Goal: Find specific page/section: Find specific page/section

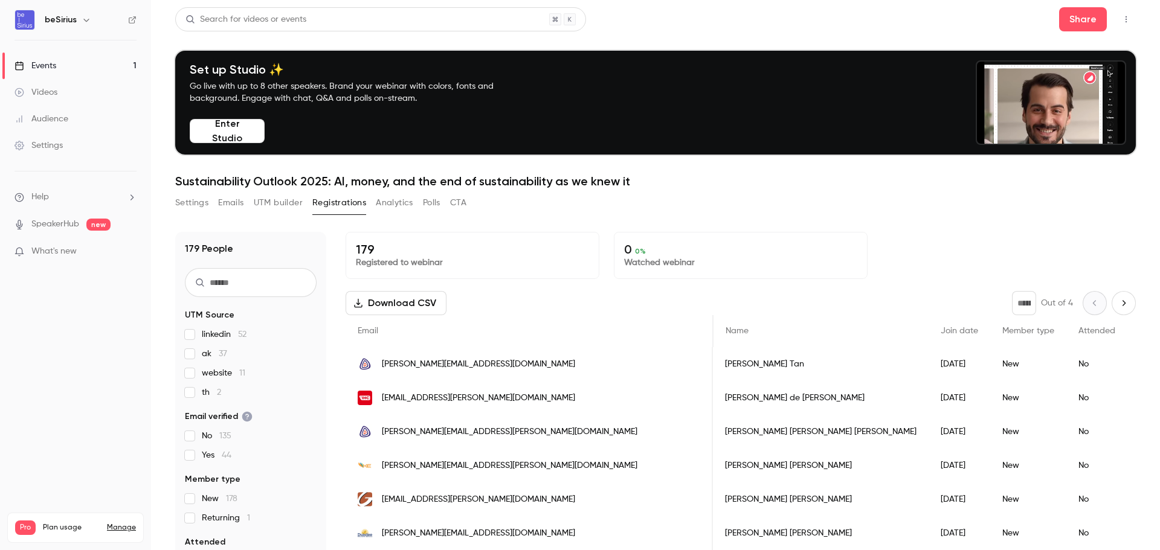
scroll to position [0, 756]
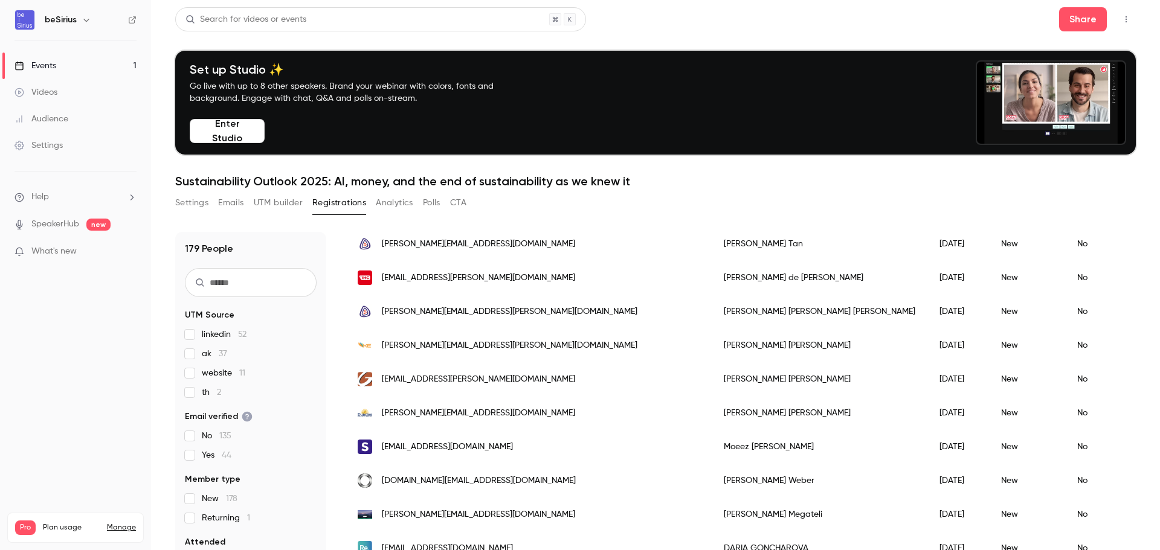
scroll to position [181, 0]
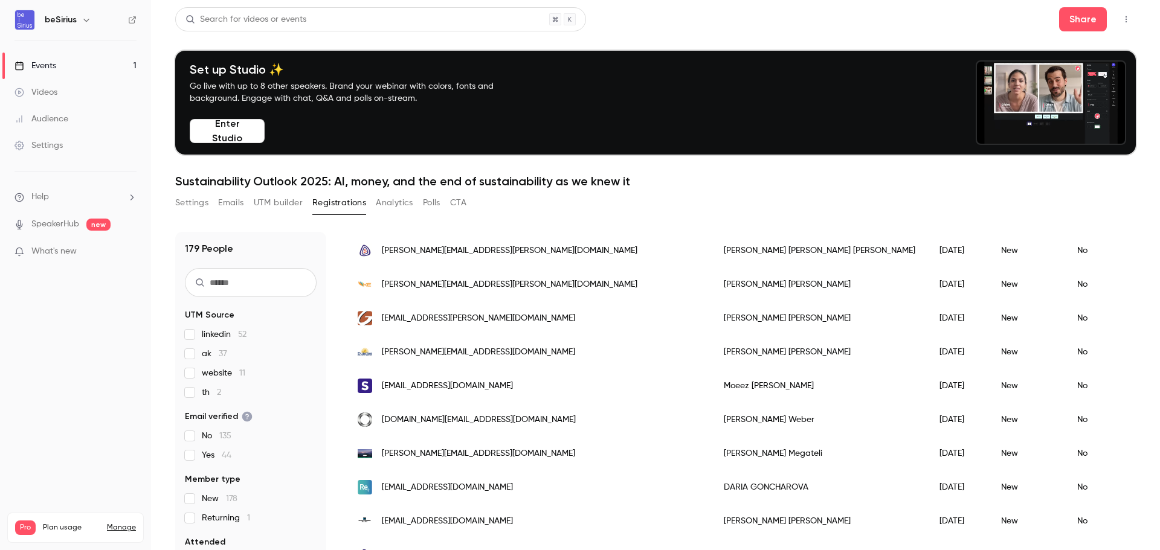
click at [36, 19] on div "beSirius" at bounding box center [75, 20] width 122 height 21
click at [22, 18] on img at bounding box center [24, 19] width 19 height 19
click at [43, 63] on div "Events" at bounding box center [35, 66] width 42 height 12
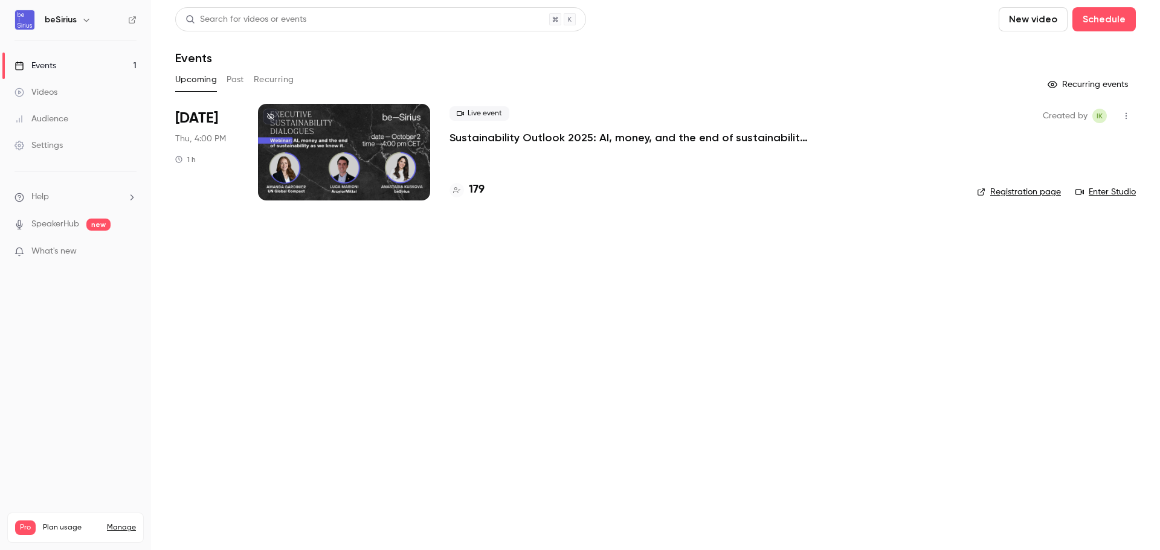
click at [375, 158] on div at bounding box center [344, 152] width 172 height 97
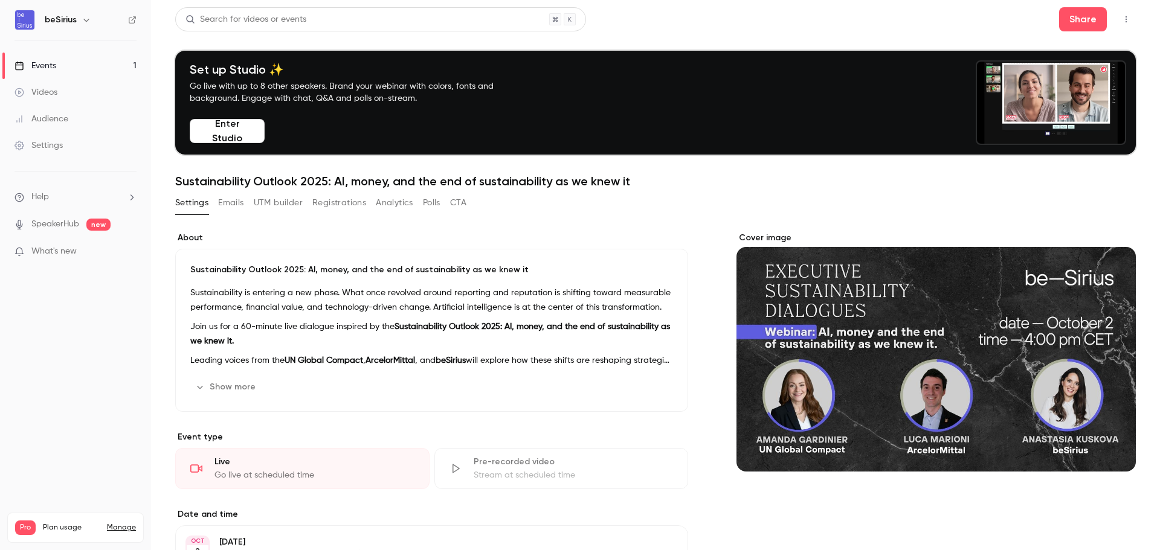
scroll to position [242, 0]
